Goal: Transaction & Acquisition: Purchase product/service

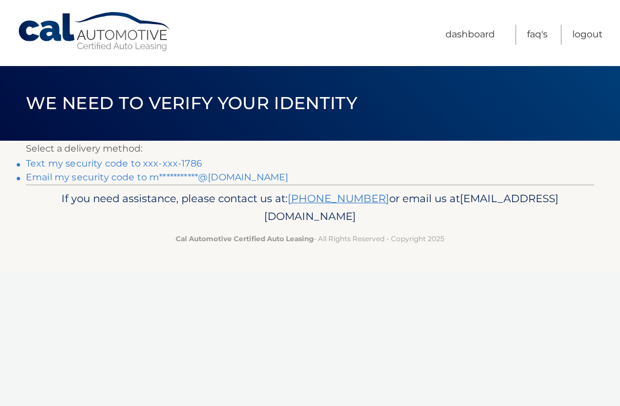
click at [171, 158] on link "Text my security code to xxx-xxx-1786" at bounding box center [114, 163] width 176 height 11
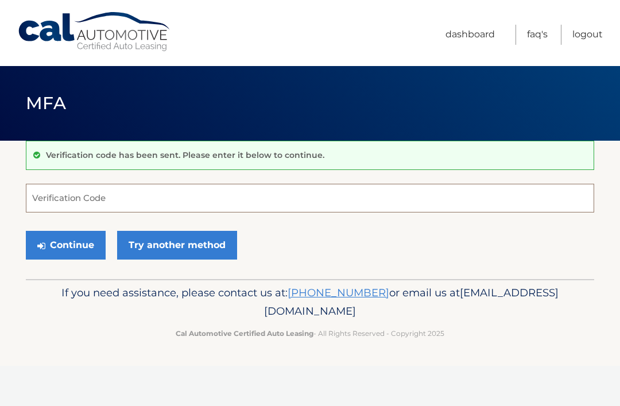
click at [274, 201] on input "Verification Code" at bounding box center [310, 198] width 568 height 29
type input "915063"
click at [98, 239] on button "Continue" at bounding box center [66, 245] width 80 height 29
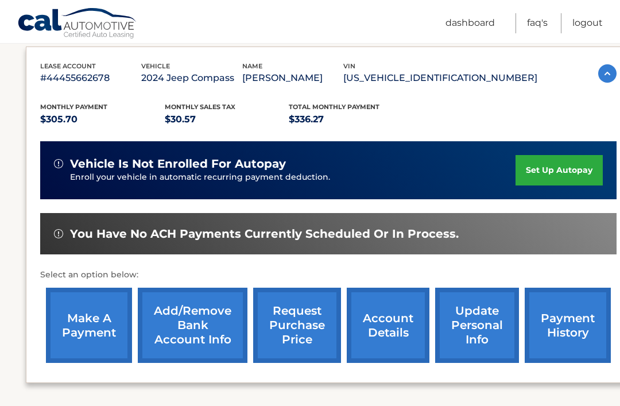
scroll to position [194, 0]
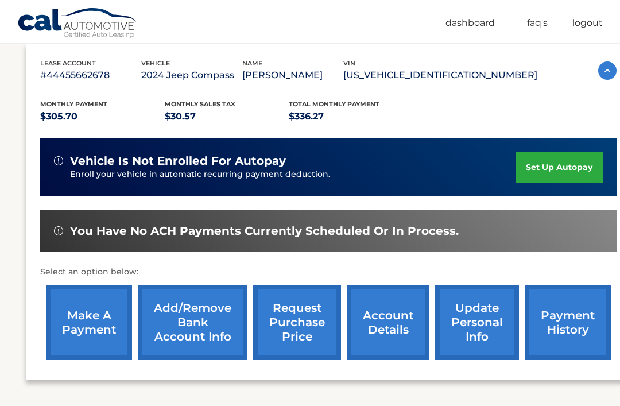
click at [91, 331] on link "make a payment" at bounding box center [89, 322] width 86 height 75
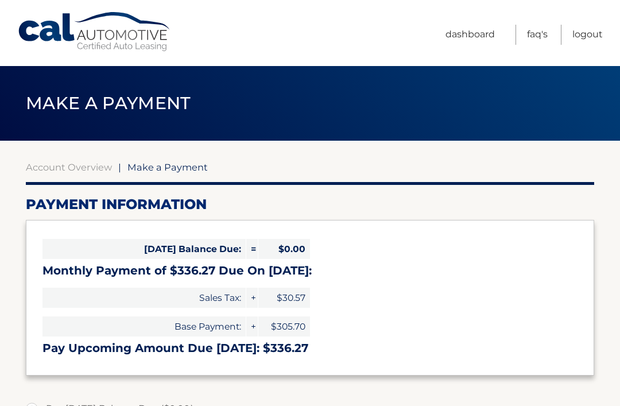
select select "NjUzZjI0MGUtNjFmNS00MmFlLTlkNjktMTk2Y2JiMmNiZjdm"
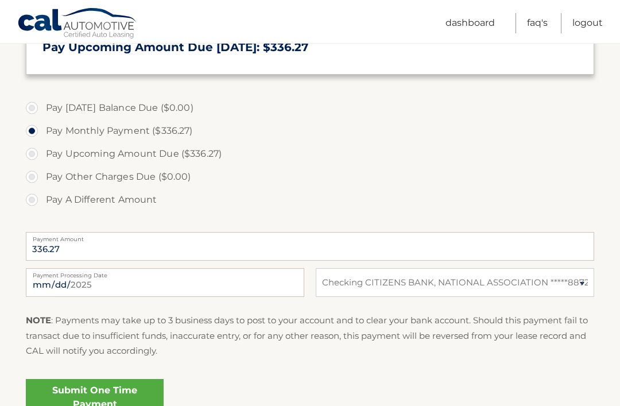
scroll to position [303, 0]
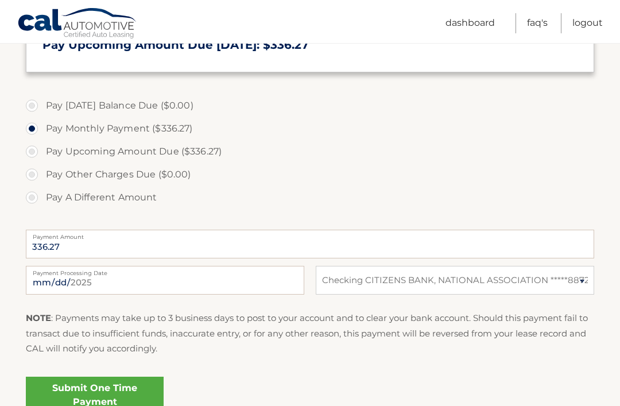
click at [122, 395] on link "Submit One Time Payment" at bounding box center [95, 394] width 138 height 37
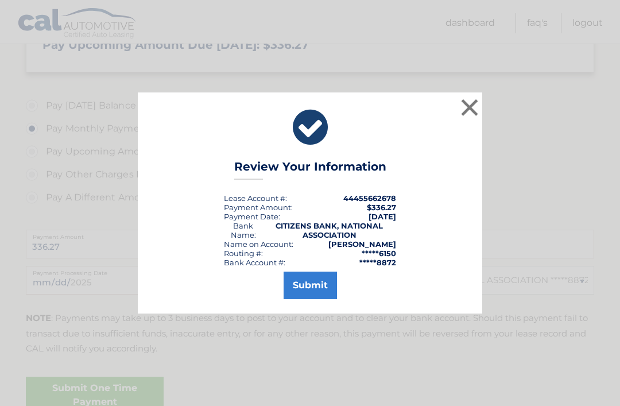
click at [315, 299] on button "Submit" at bounding box center [309, 285] width 53 height 28
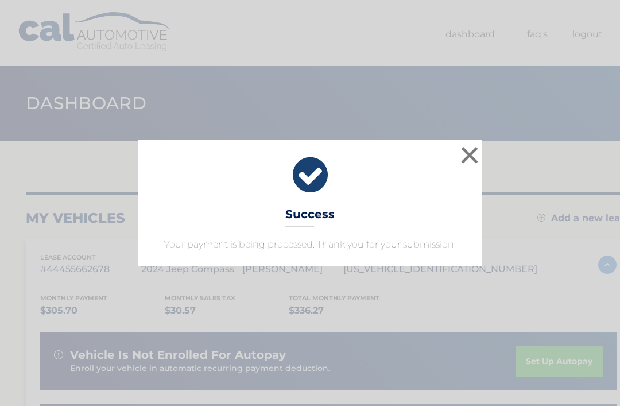
click at [470, 153] on button "×" at bounding box center [469, 154] width 23 height 23
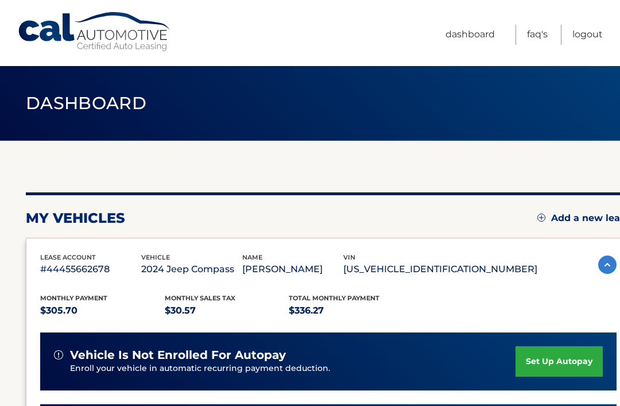
click at [597, 33] on link "Logout" at bounding box center [587, 35] width 30 height 20
